Goal: Information Seeking & Learning: Learn about a topic

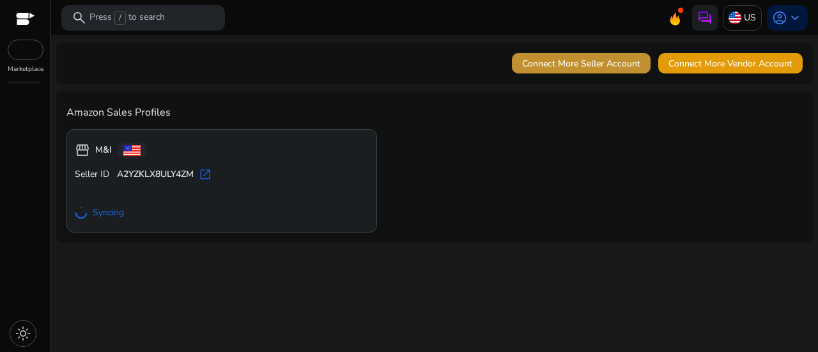
click at [594, 65] on span "Connect More Seller Account" at bounding box center [581, 63] width 118 height 13
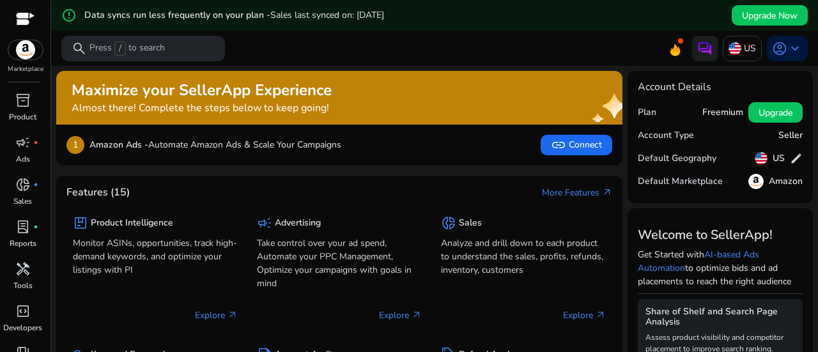
click at [22, 49] on img at bounding box center [25, 49] width 35 height 19
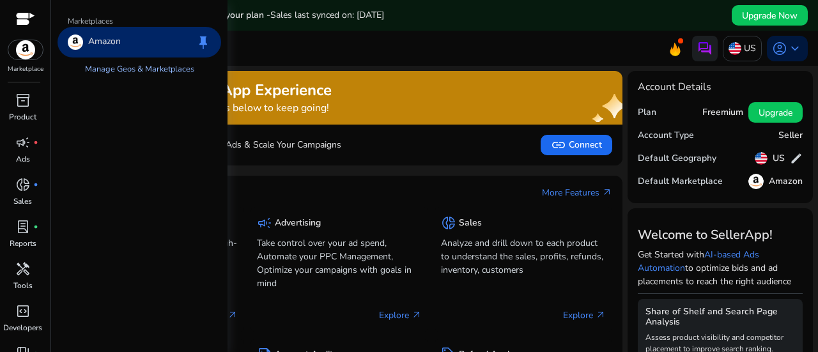
click at [121, 66] on link "Manage Geos & Marketplaces" at bounding box center [140, 69] width 130 height 23
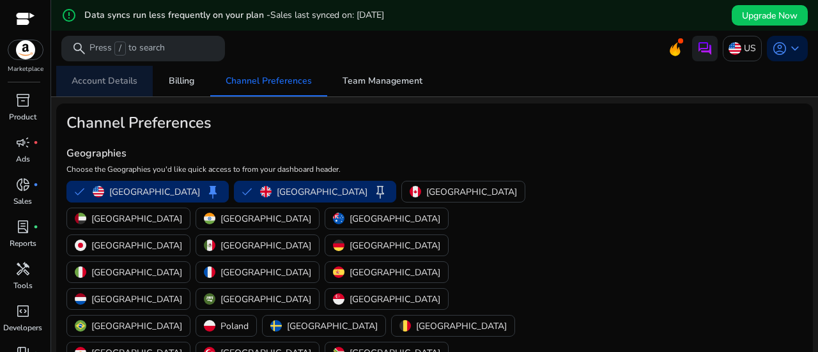
click at [112, 85] on span "Account Details" at bounding box center [105, 81] width 66 height 9
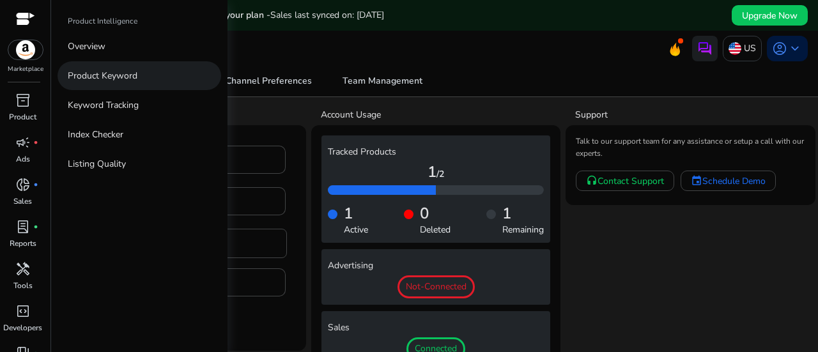
click at [87, 81] on p "Product Keyword" at bounding box center [103, 75] width 70 height 13
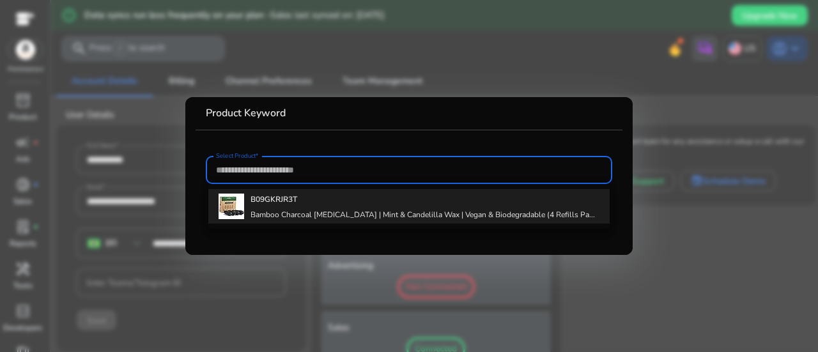
click at [273, 206] on div "B09GKRJR3T Bamboo Charcoal Dental Floss | Mint & Candelilla Wax | Vegan & Biode…" at bounding box center [422, 206] width 344 height 35
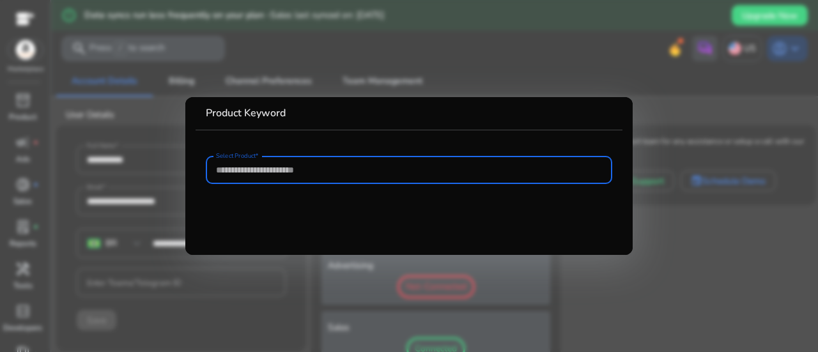
type input "**********"
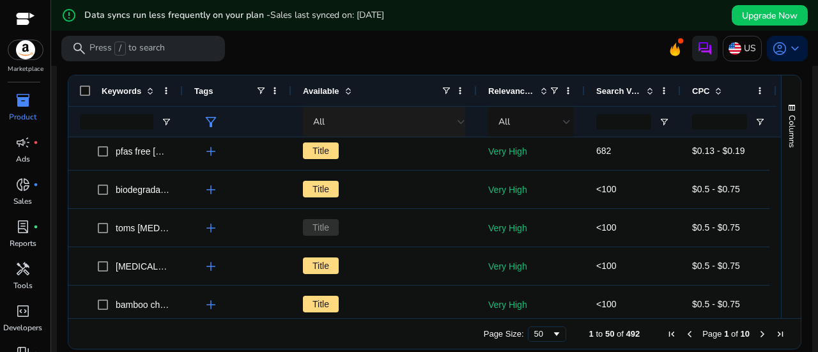
scroll to position [282, 0]
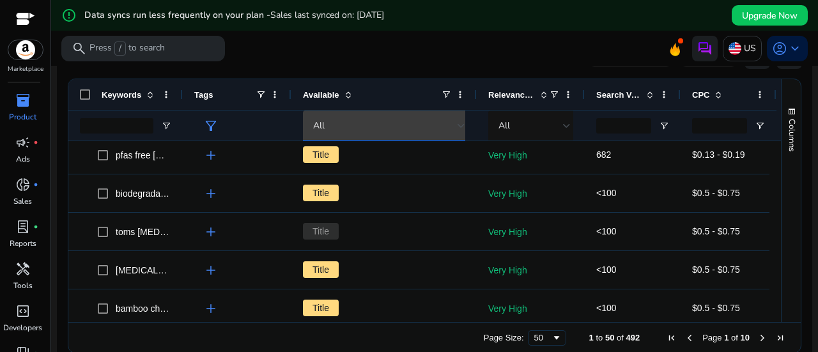
click at [456, 129] on div "All" at bounding box center [385, 126] width 144 height 14
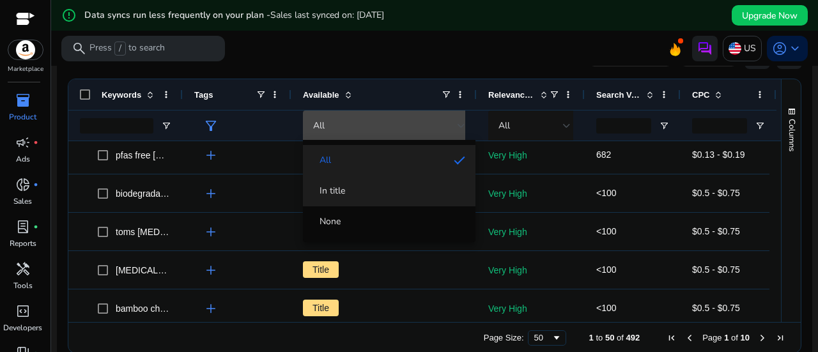
click at [354, 197] on span "In title" at bounding box center [389, 191] width 152 height 13
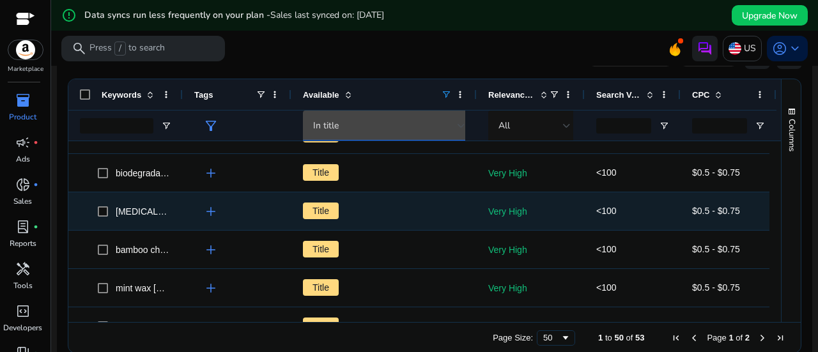
scroll to position [0, 0]
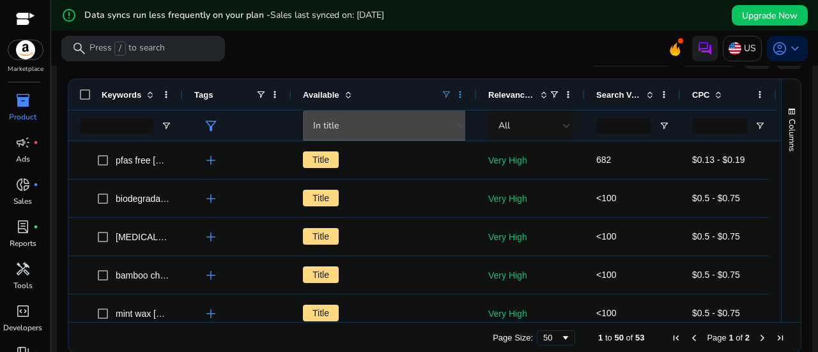
click at [462, 94] on span at bounding box center [460, 94] width 10 height 10
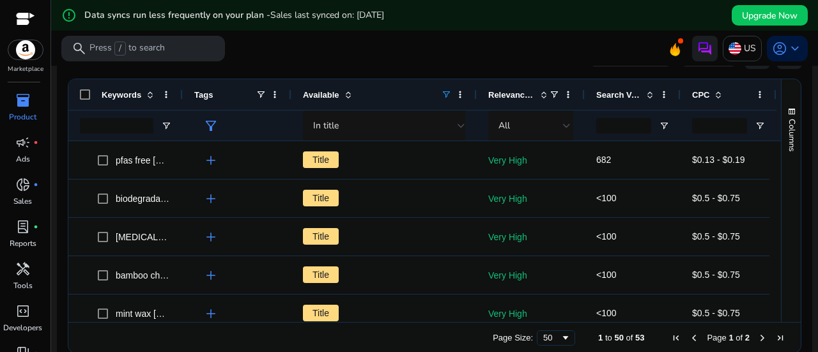
click at [347, 92] on span at bounding box center [348, 94] width 10 height 10
click at [461, 98] on span at bounding box center [460, 94] width 10 height 10
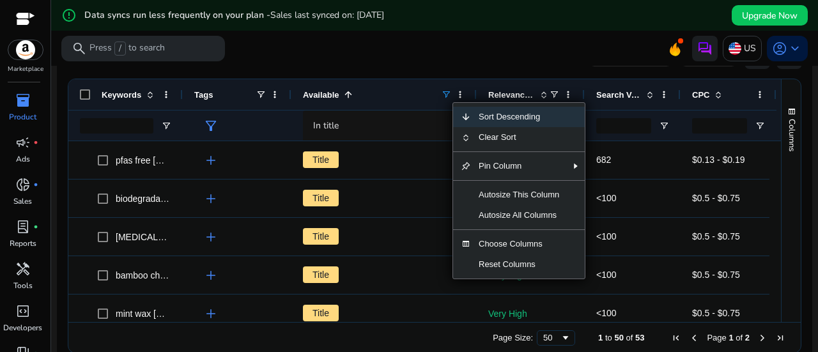
click at [367, 206] on div "Title" at bounding box center [384, 198] width 162 height 36
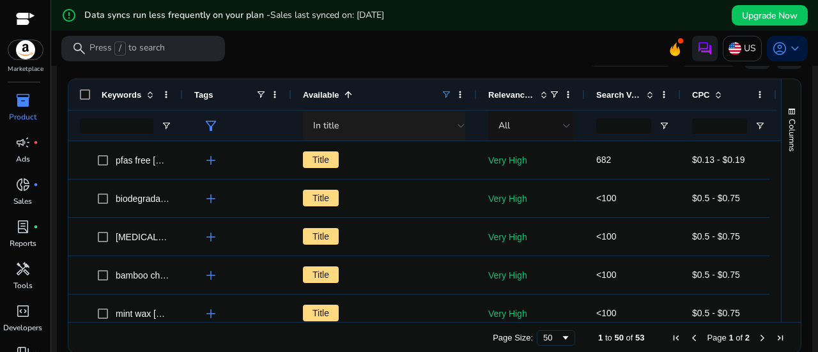
click at [459, 131] on div at bounding box center [461, 125] width 8 height 15
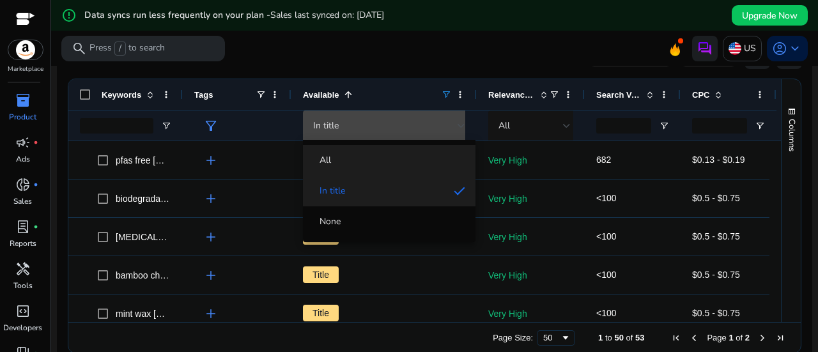
click at [362, 162] on span "All" at bounding box center [389, 160] width 152 height 13
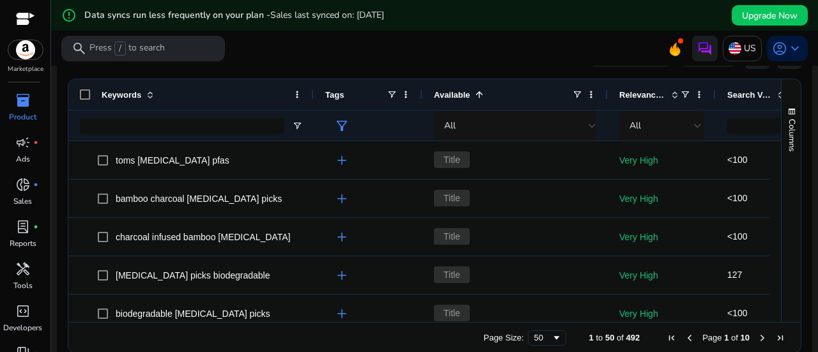
drag, startPoint x: 180, startPoint y: 89, endPoint x: 310, endPoint y: 133, distance: 137.6
click at [310, 133] on div "Keywords Tags Available 1 Relevance Score CPC" at bounding box center [493, 109] width 850 height 61
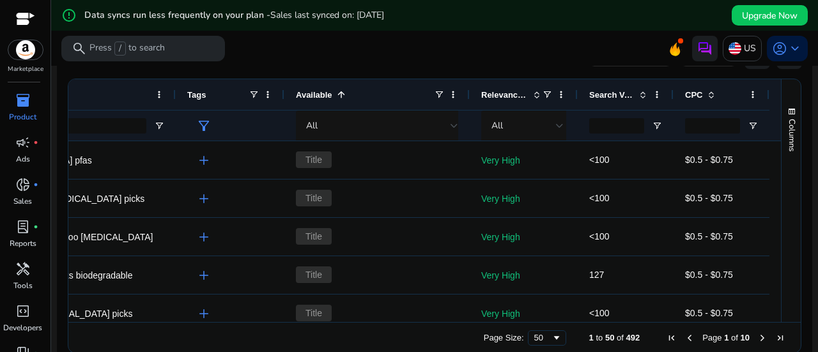
click at [639, 92] on span at bounding box center [643, 94] width 10 height 10
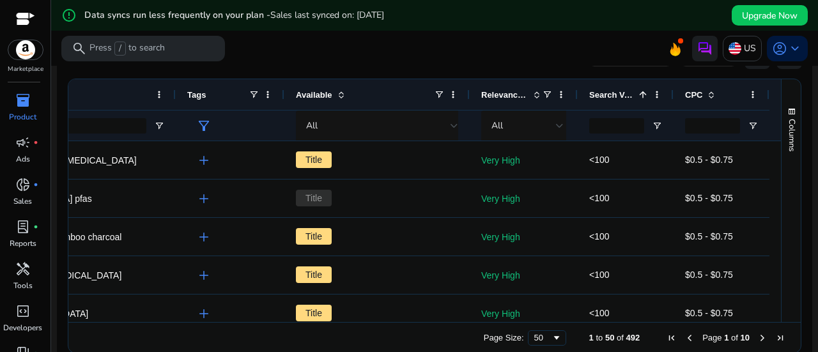
click at [639, 92] on span at bounding box center [643, 94] width 10 height 10
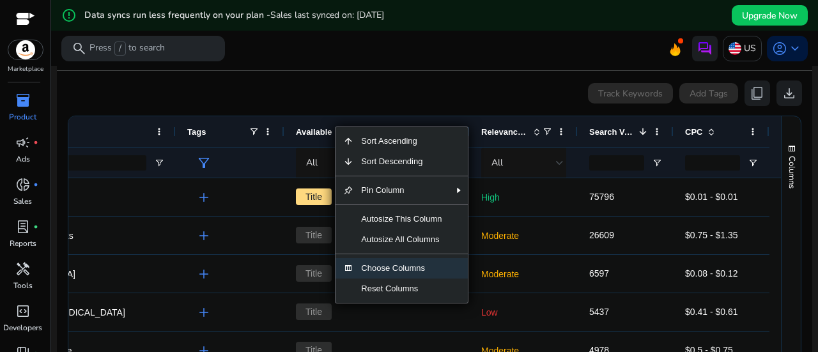
click at [399, 275] on span "Choose Columns" at bounding box center [401, 268] width 96 height 20
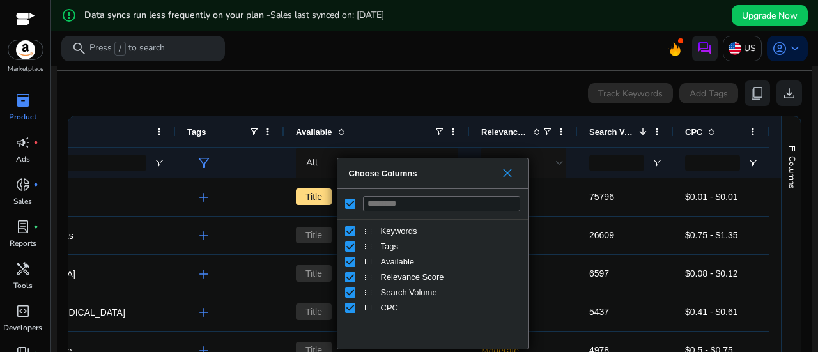
click at [506, 174] on span "Choose Columns" at bounding box center [507, 173] width 10 height 10
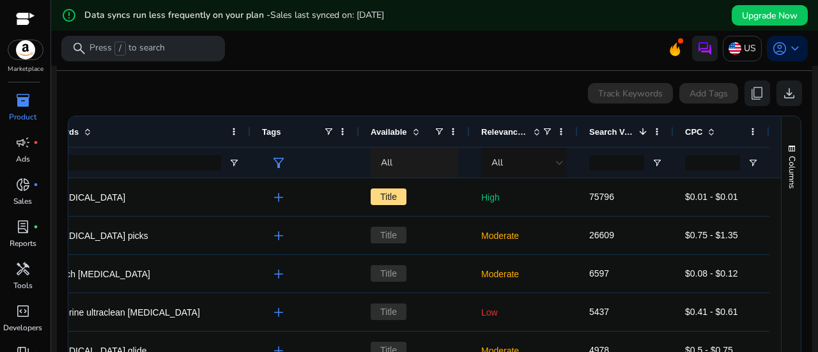
drag, startPoint x: 462, startPoint y: 131, endPoint x: 387, endPoint y: 153, distance: 77.8
click at [387, 153] on div "Keywords Tags Available Relevance Score" at bounding box center [393, 146] width 775 height 61
drag, startPoint x: 351, startPoint y: 128, endPoint x: 330, endPoint y: 134, distance: 21.9
click at [330, 134] on div "Tags" at bounding box center [304, 131] width 109 height 31
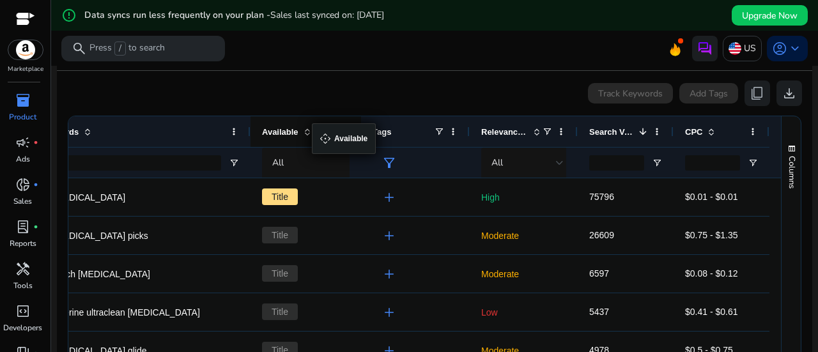
drag, startPoint x: 354, startPoint y: 136, endPoint x: 318, endPoint y: 131, distance: 36.1
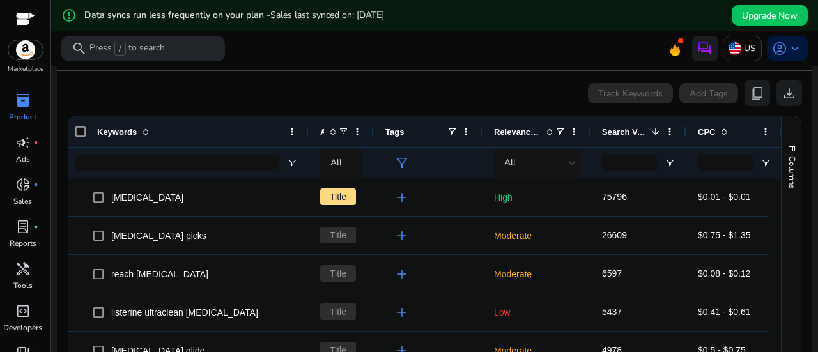
drag, startPoint x: 355, startPoint y: 132, endPoint x: 310, endPoint y: 149, distance: 48.3
click at [310, 149] on div "Keywords Tags Available Relevance Score" at bounding box center [429, 146] width 730 height 61
drag, startPoint x: 478, startPoint y: 131, endPoint x: 445, endPoint y: 135, distance: 33.5
drag, startPoint x: 479, startPoint y: 130, endPoint x: 433, endPoint y: 131, distance: 46.0
click at [433, 131] on div "Tags" at bounding box center [428, 131] width 109 height 31
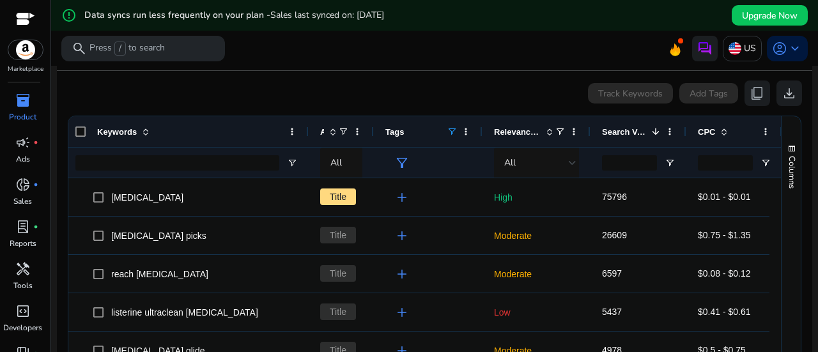
drag, startPoint x: 480, startPoint y: 130, endPoint x: 449, endPoint y: 128, distance: 30.7
click at [449, 128] on div "Tags" at bounding box center [428, 131] width 109 height 31
drag, startPoint x: 479, startPoint y: 131, endPoint x: 433, endPoint y: 125, distance: 45.8
click at [433, 125] on div "Tags" at bounding box center [428, 131] width 109 height 31
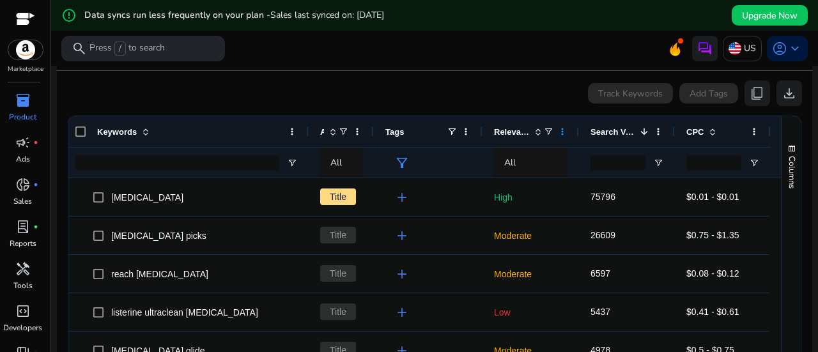
drag, startPoint x: 588, startPoint y: 132, endPoint x: 562, endPoint y: 130, distance: 25.6
click at [562, 130] on div "Relevance Score" at bounding box center [530, 131] width 96 height 31
drag, startPoint x: 673, startPoint y: 129, endPoint x: 631, endPoint y: 128, distance: 42.8
click at [631, 128] on div "Search Volume 1" at bounding box center [627, 131] width 96 height 31
drag, startPoint x: 673, startPoint y: 131, endPoint x: 629, endPoint y: 131, distance: 44.7
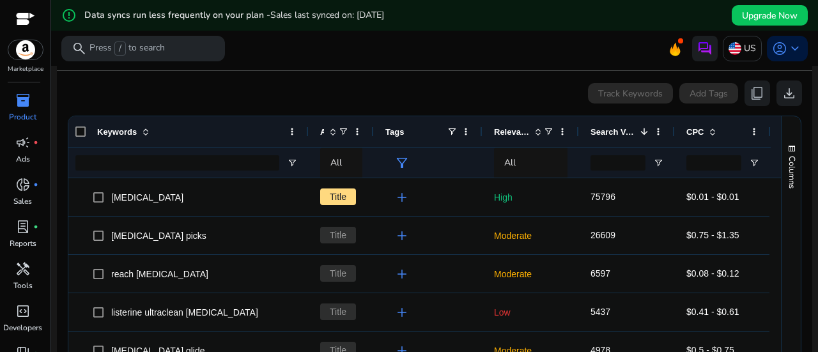
click at [629, 131] on div "Search Volume 1" at bounding box center [627, 131] width 96 height 31
click at [670, 130] on div "Search Volume 1" at bounding box center [627, 131] width 96 height 31
drag, startPoint x: 767, startPoint y: 134, endPoint x: 747, endPoint y: 134, distance: 20.4
click at [747, 134] on div "CPC" at bounding box center [723, 131] width 96 height 31
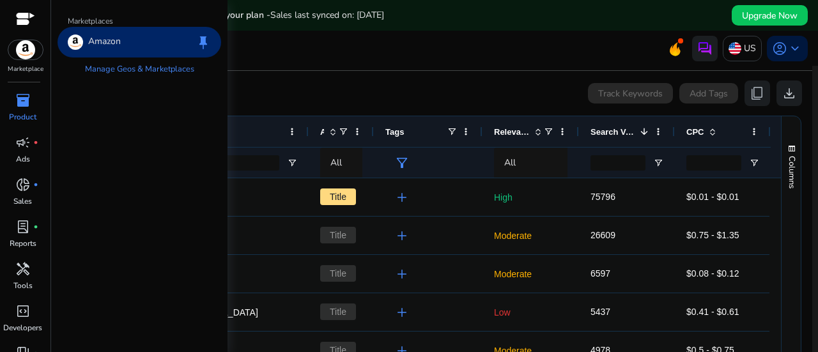
click at [28, 51] on img at bounding box center [25, 49] width 35 height 19
click at [112, 42] on p "Amazon" at bounding box center [104, 42] width 33 height 15
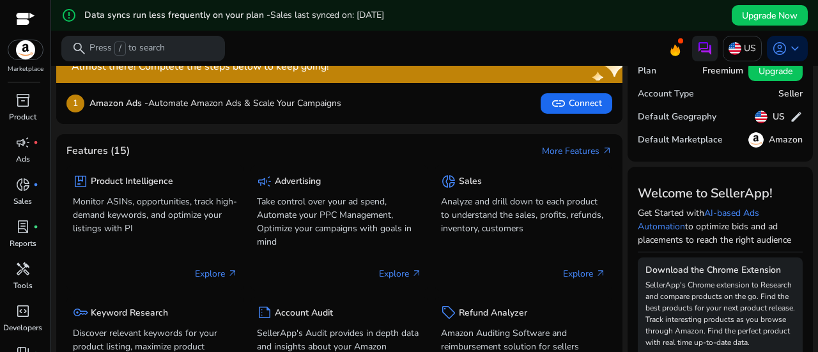
scroll to position [42, 0]
